Goal: Find contact information: Find contact information

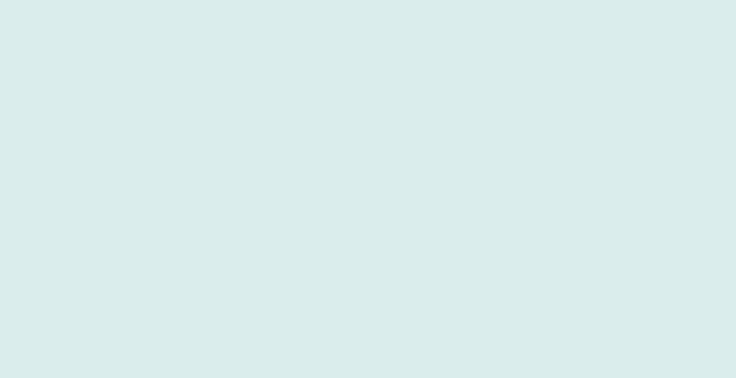
scroll to position [471, 0]
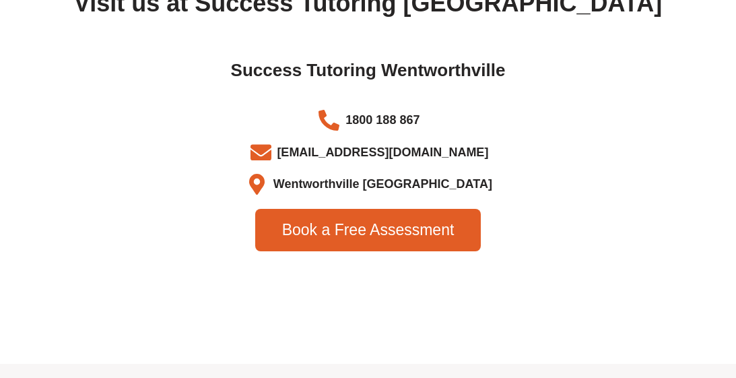
scroll to position [4513, 0]
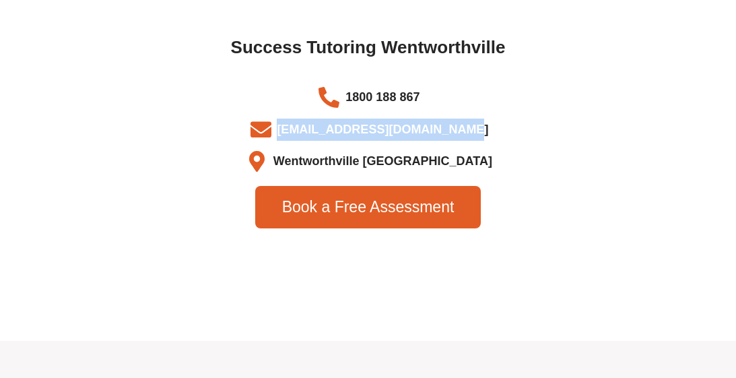
drag, startPoint x: 470, startPoint y: 135, endPoint x: 295, endPoint y: 143, distance: 175.3
click at [295, 143] on li "info@successtutoring.com.au" at bounding box center [367, 132] width 709 height 27
drag, startPoint x: 295, startPoint y: 143, endPoint x: 388, endPoint y: 134, distance: 93.4
copy span "info@successtutoring.com.au"
